Goal: Task Accomplishment & Management: Use online tool/utility

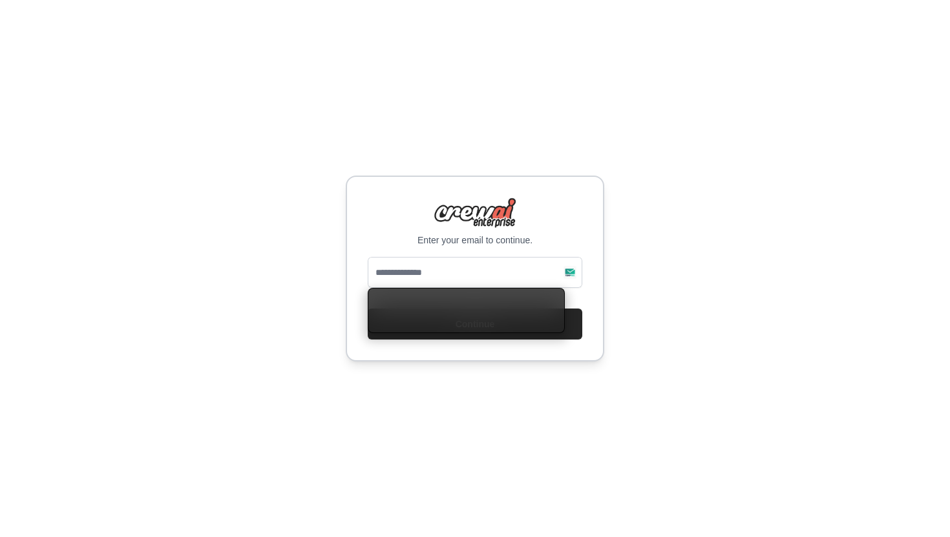
click at [486, 278] on input "email" at bounding box center [475, 272] width 214 height 31
click at [639, 75] on div "Enter your email to continue. Continue" at bounding box center [475, 268] width 950 height 537
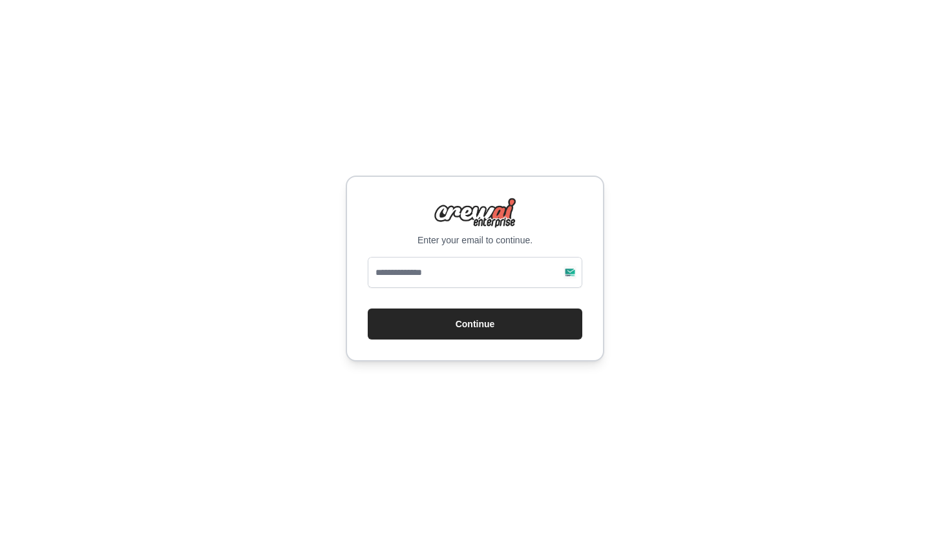
click at [486, 253] on div "Enter your email to continue. Continue" at bounding box center [475, 269] width 258 height 186
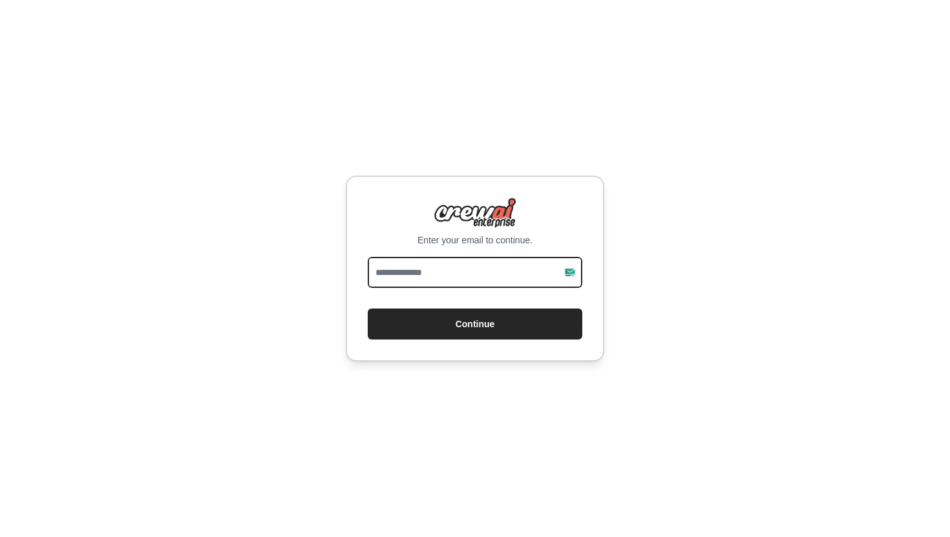
click at [498, 266] on input "email" at bounding box center [475, 272] width 214 height 31
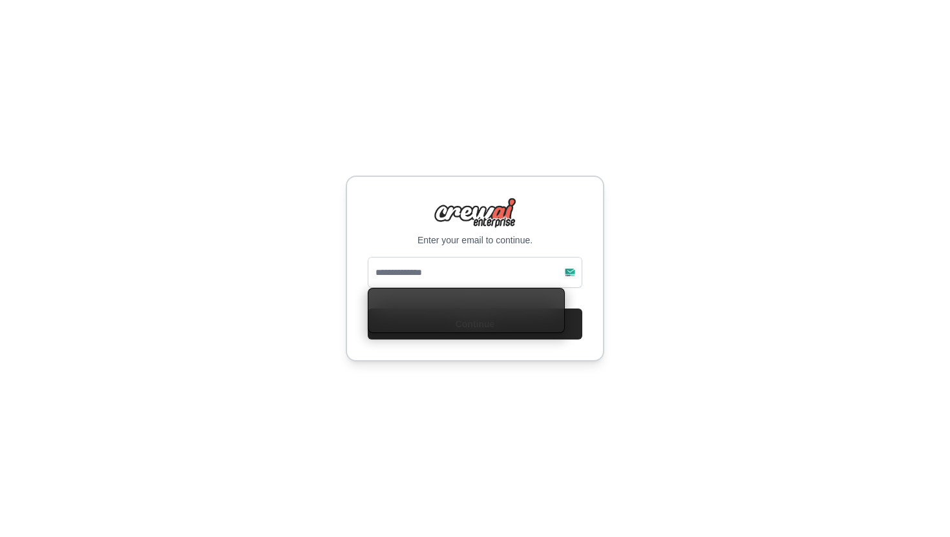
click at [555, 229] on div "Enter your email to continue." at bounding box center [475, 222] width 214 height 49
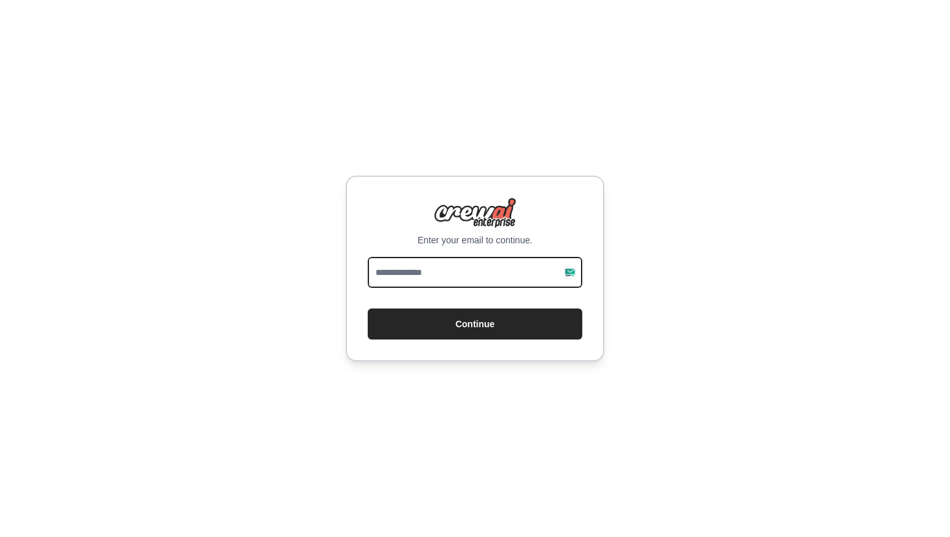
click at [484, 260] on input "email" at bounding box center [475, 272] width 214 height 31
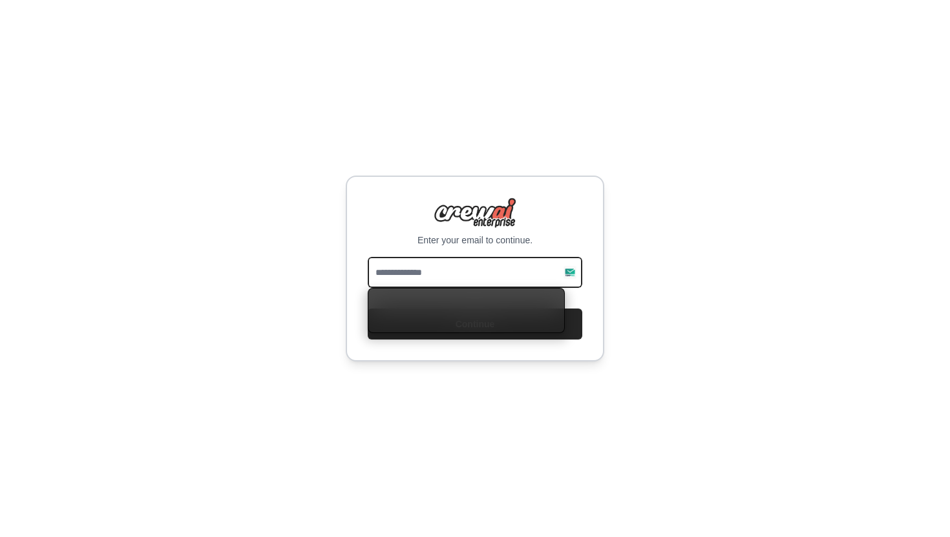
paste input "**********"
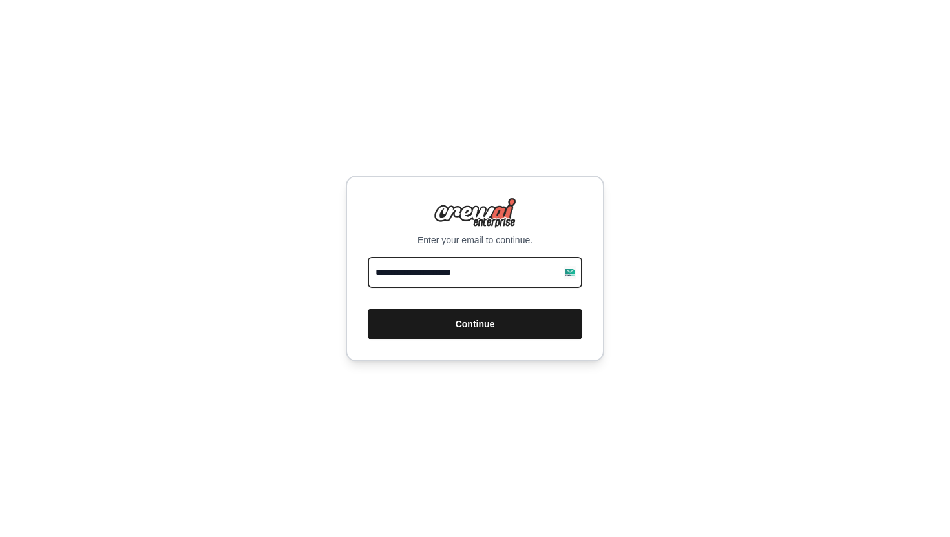
type input "**********"
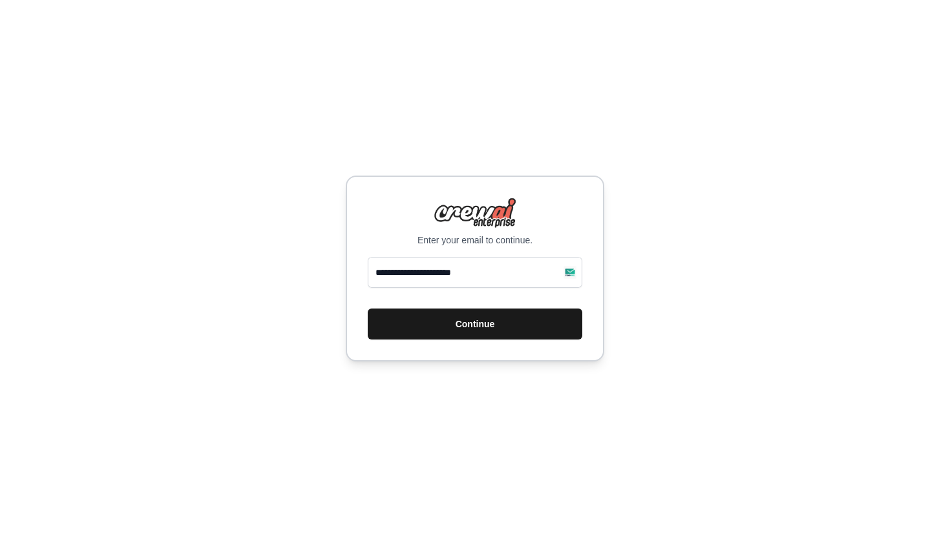
click at [527, 326] on button "Continue" at bounding box center [475, 324] width 214 height 31
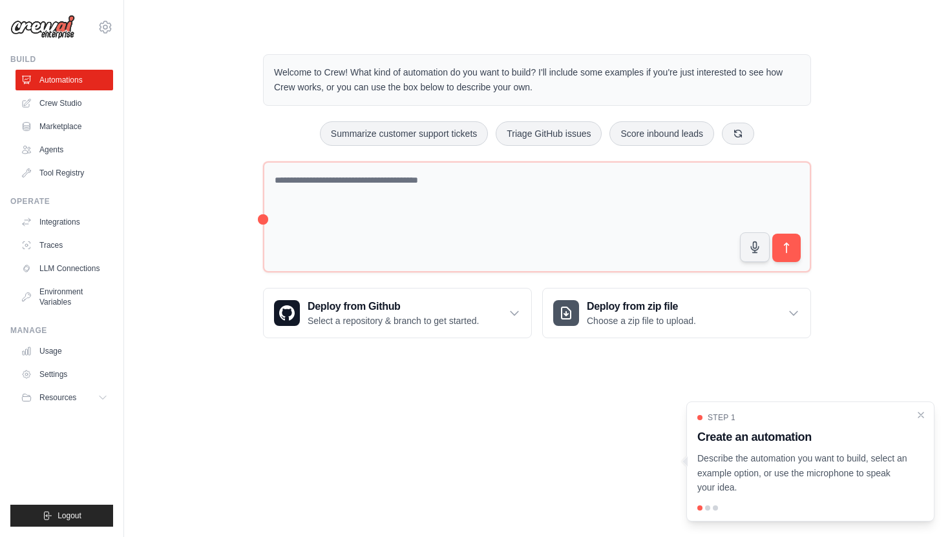
click at [488, 377] on body "[EMAIL_ADDRESS][DOMAIN_NAME] Settings Build Automations Crew Studio" at bounding box center [475, 268] width 950 height 537
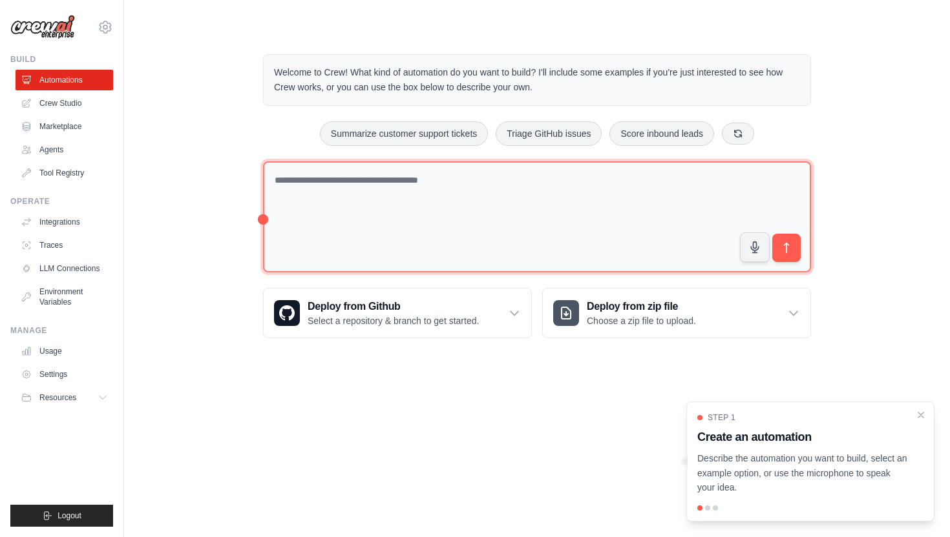
click at [481, 203] on textarea at bounding box center [537, 217] width 548 height 112
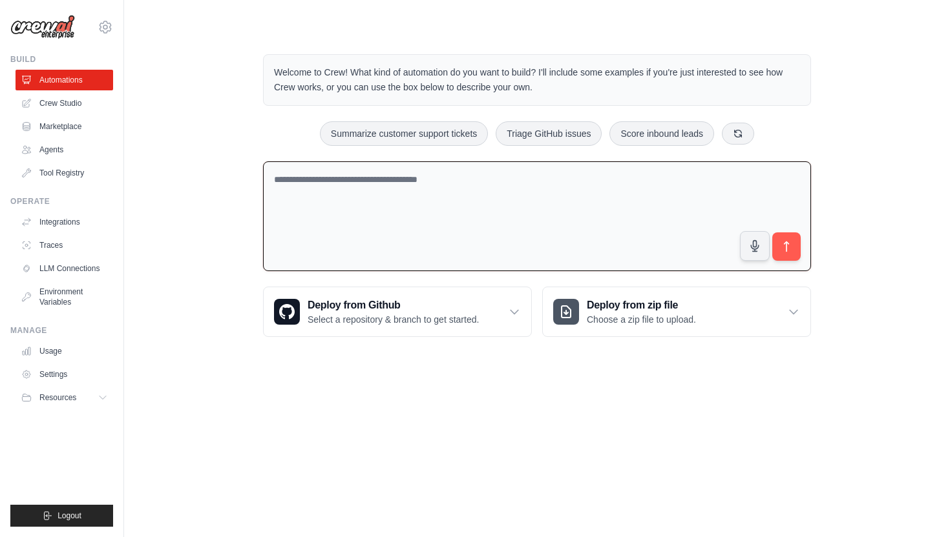
click at [151, 207] on div "Welcome to Crew! What kind of automation do you want to build? I'll include som…" at bounding box center [537, 196] width 784 height 324
click at [65, 106] on link "Crew Studio" at bounding box center [66, 103] width 98 height 21
click at [87, 80] on link "Automations" at bounding box center [66, 80] width 98 height 21
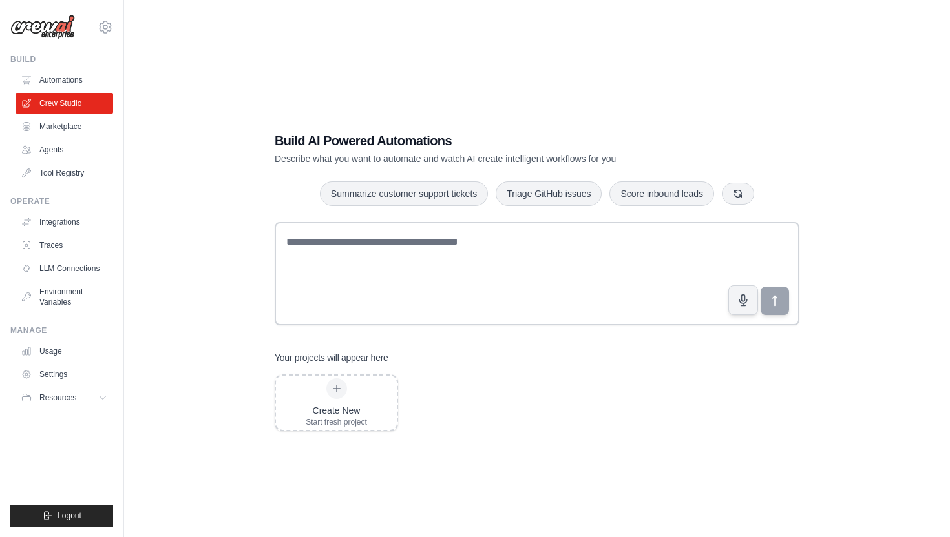
click at [526, 97] on div "Build AI Powered Automations Describe what you want to automate and watch AI cr…" at bounding box center [537, 281] width 784 height 537
click at [523, 88] on div "Build AI Powered Automations Describe what you want to automate and watch AI cr…" at bounding box center [537, 281] width 784 height 537
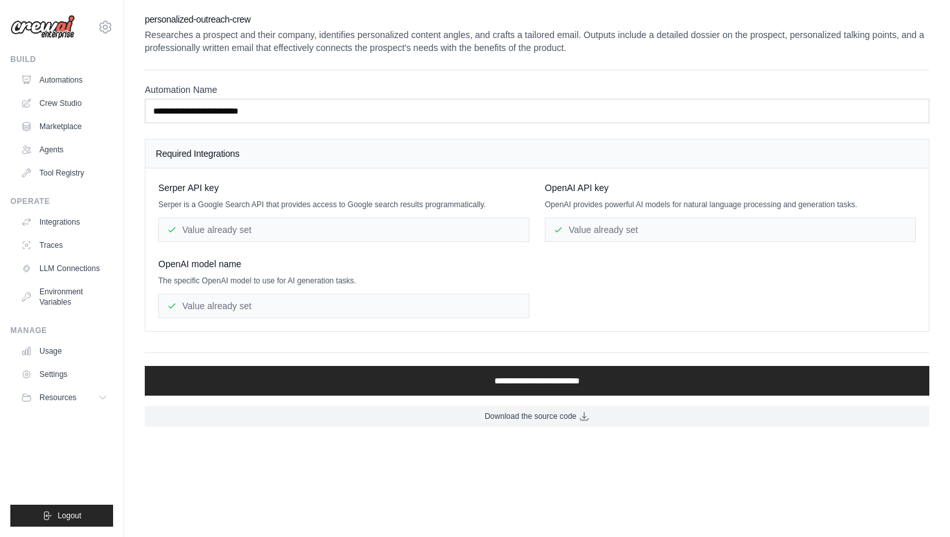
click at [549, 289] on div "[PERSON_NAME] API key [PERSON_NAME] is a Google Search API that provides access…" at bounding box center [536, 250] width 757 height 137
click at [566, 278] on div "Serper API key Serper is a Google Search API that provides access to Google sea…" at bounding box center [536, 250] width 757 height 137
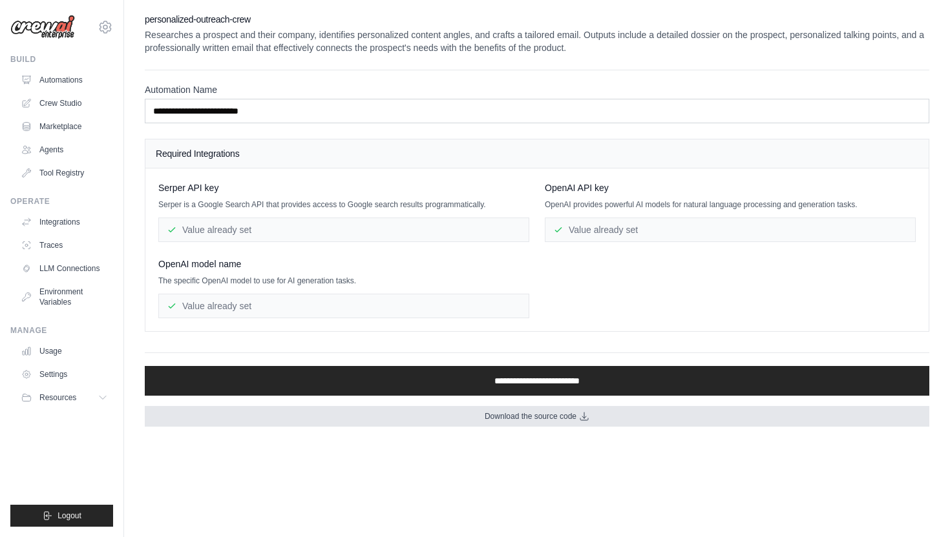
click at [583, 411] on icon at bounding box center [584, 416] width 10 height 10
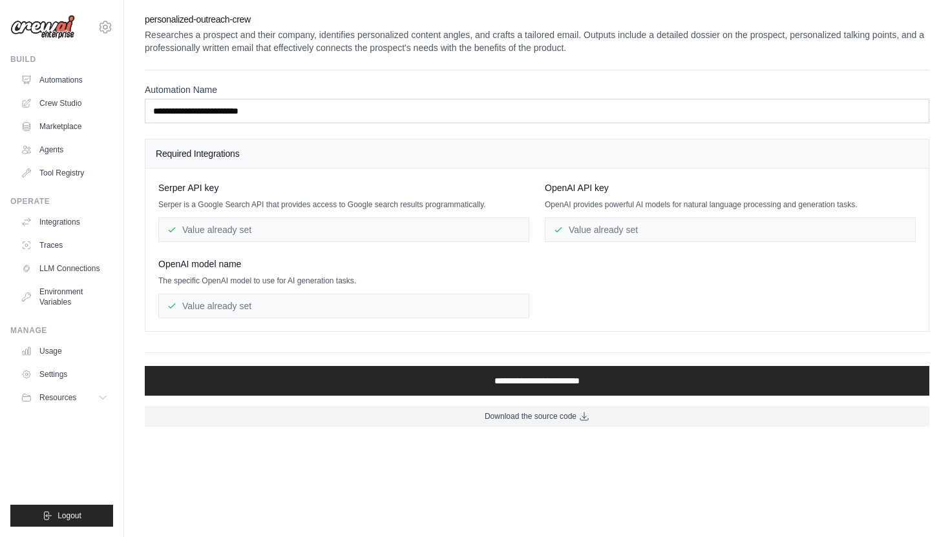
click at [526, 280] on p "The specific OpenAI model to use for AI generation tasks." at bounding box center [343, 281] width 371 height 10
click at [649, 453] on body "yfw111realone@gmail.com Settings Build Automations Crew Studio" at bounding box center [475, 268] width 950 height 537
click at [462, 44] on p "Researches a prospect and their company, identifies personalized content angles…" at bounding box center [537, 41] width 784 height 26
click at [107, 26] on icon at bounding box center [105, 27] width 4 height 4
click at [268, 43] on p "Researches a prospect and their company, identifies personalized content angles…" at bounding box center [537, 41] width 784 height 26
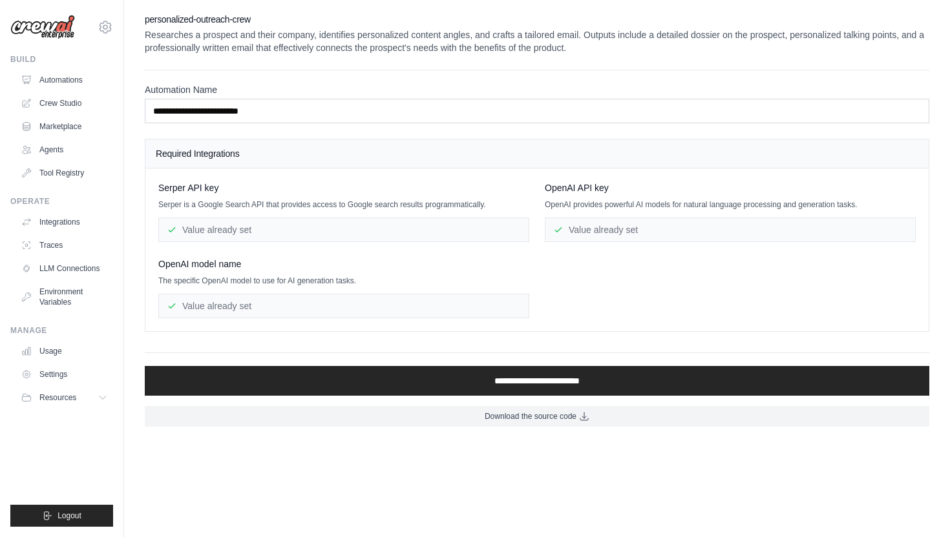
click at [570, 56] on div "**********" at bounding box center [537, 220] width 784 height 414
click at [674, 170] on div "Serper API key Serper is a Google Search API that provides access to Google sea…" at bounding box center [536, 250] width 783 height 163
click at [616, 219] on div "Value already set" at bounding box center [730, 230] width 371 height 25
click at [618, 224] on div "Value already set" at bounding box center [730, 230] width 371 height 25
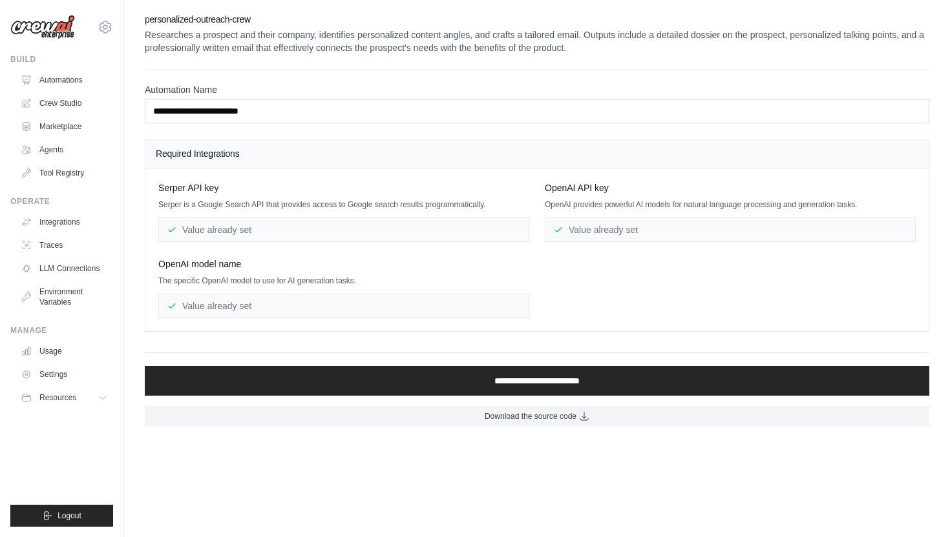
click at [599, 227] on div "Value already set" at bounding box center [730, 230] width 371 height 25
click at [605, 229] on div "Value already set" at bounding box center [730, 230] width 371 height 25
click at [424, 222] on div "Value already set" at bounding box center [343, 230] width 371 height 25
click at [531, 307] on div "Serper API key Serper is a Google Search API that provides access to Google sea…" at bounding box center [536, 250] width 757 height 137
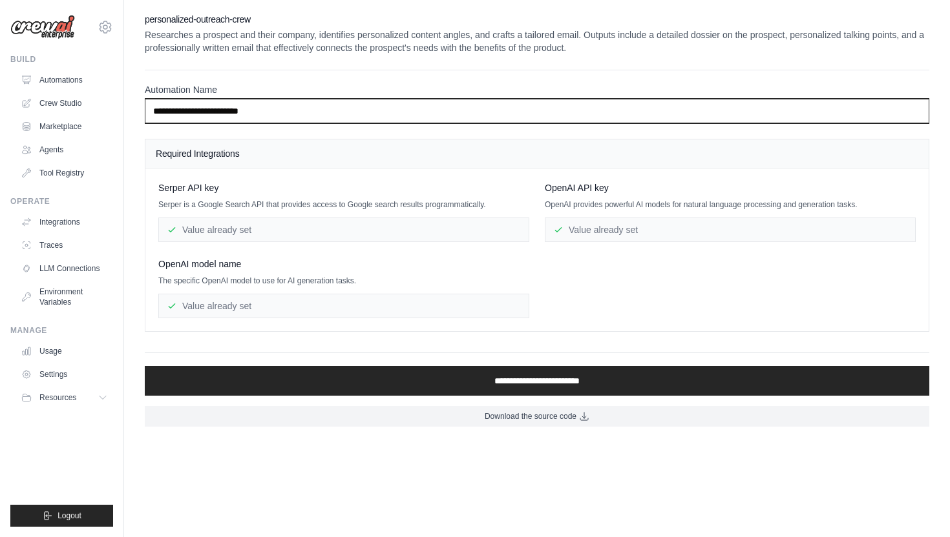
click at [374, 116] on input "**********" at bounding box center [537, 111] width 784 height 25
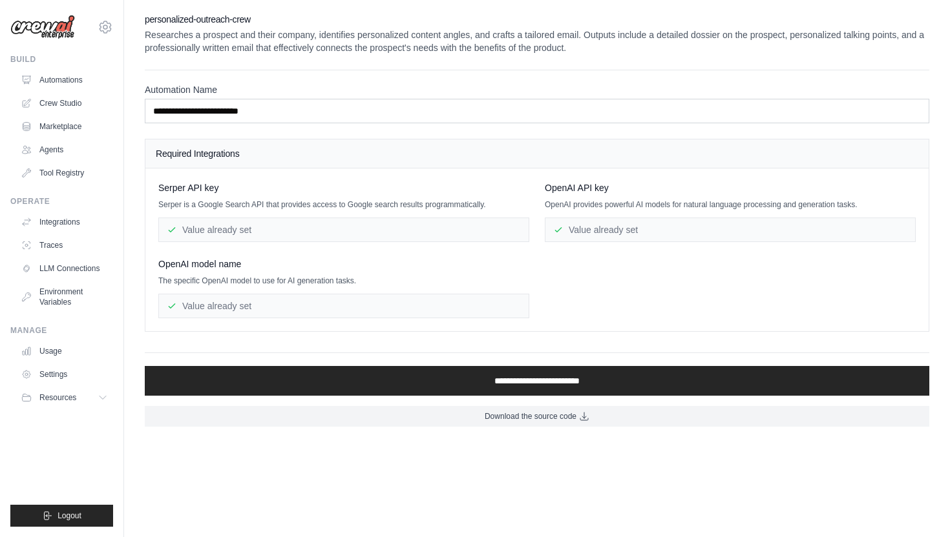
click at [394, 56] on div "**********" at bounding box center [537, 220] width 784 height 414
